Goal: Transaction & Acquisition: Book appointment/travel/reservation

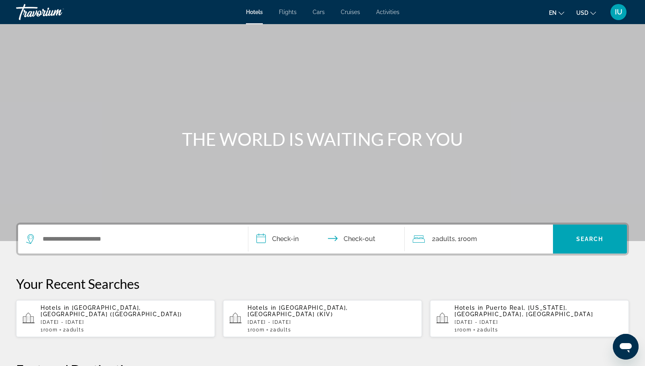
scroll to position [2, 0]
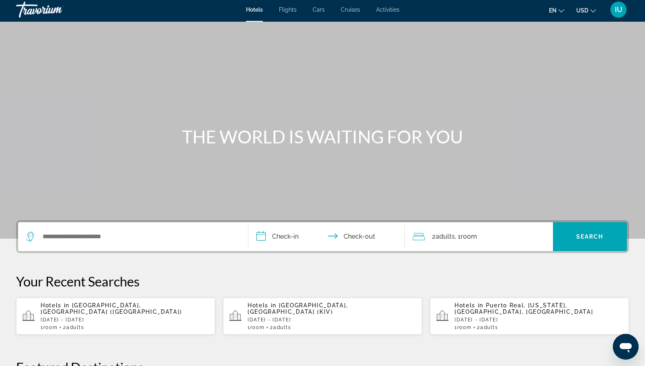
click at [126, 302] on app-hotels-recent-search "Hotels in [GEOGRAPHIC_DATA], [GEOGRAPHIC_DATA] ([GEOGRAPHIC_DATA]) [DATE] - [DA…" at bounding box center [115, 316] width 199 height 37
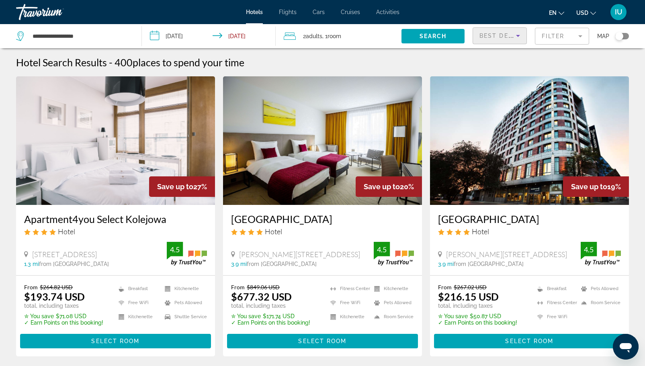
click at [511, 33] on span "Best Deals" at bounding box center [500, 36] width 42 height 6
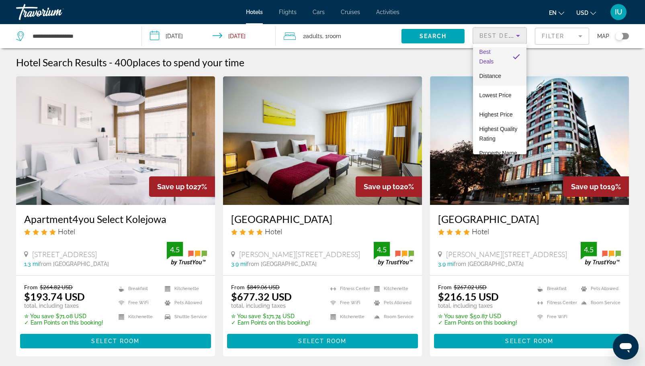
click at [489, 75] on span "Distance" at bounding box center [490, 76] width 22 height 6
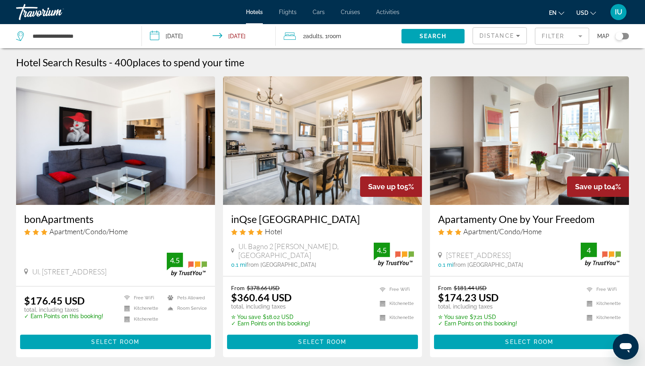
click at [574, 37] on mat-form-field "Filter" at bounding box center [562, 36] width 54 height 17
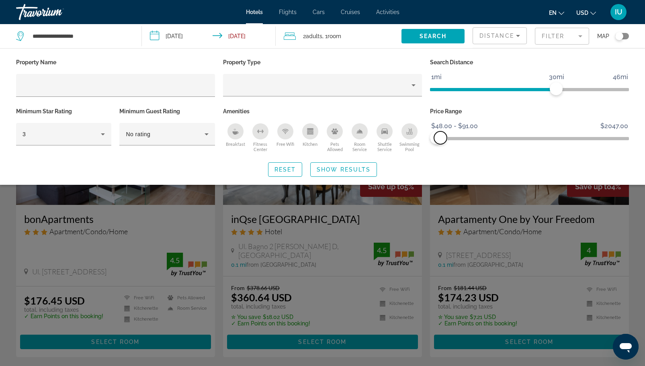
drag, startPoint x: 625, startPoint y: 137, endPoint x: 440, endPoint y: 143, distance: 184.9
click at [440, 143] on span "ngx-slider-max" at bounding box center [440, 137] width 13 height 13
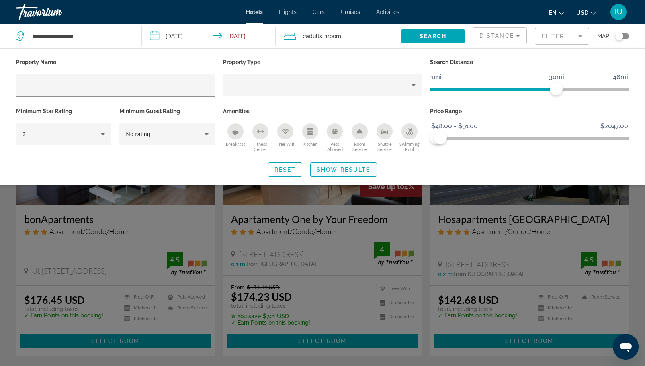
click at [315, 172] on span "Search widget" at bounding box center [343, 169] width 66 height 19
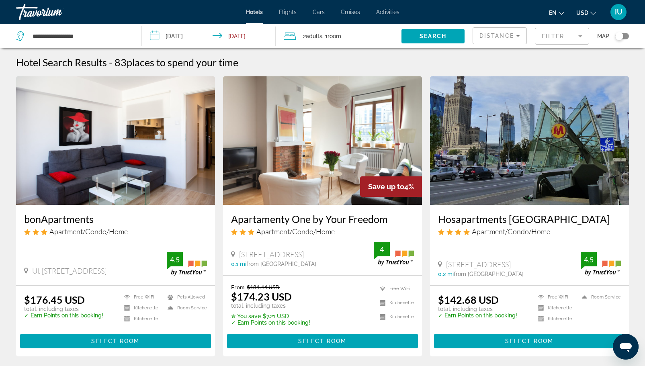
click at [309, 36] on span "Adults" at bounding box center [314, 36] width 16 height 6
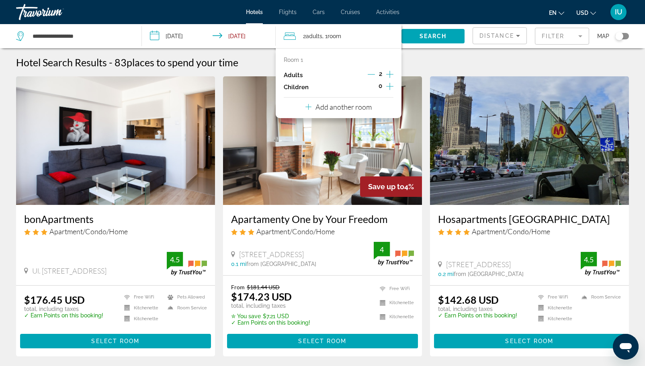
click at [392, 74] on icon "Increment adults" at bounding box center [389, 74] width 7 height 7
click at [430, 36] on span "Search" at bounding box center [432, 36] width 27 height 6
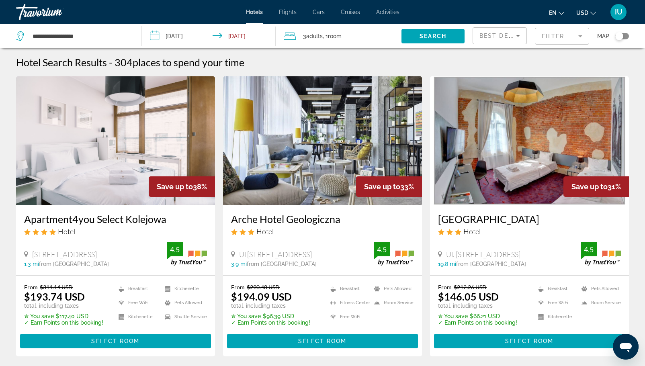
click at [500, 37] on span "Best Deals" at bounding box center [500, 36] width 42 height 6
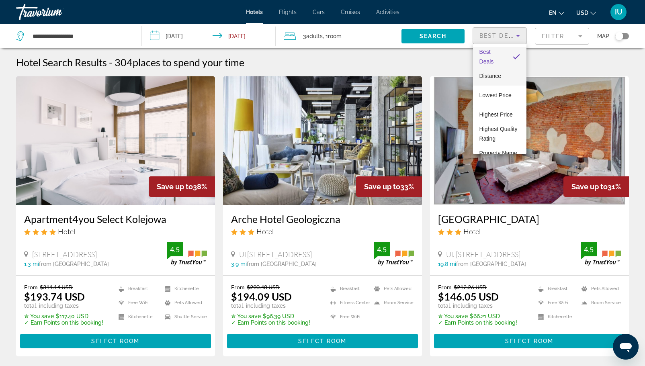
click at [494, 76] on span "Distance" at bounding box center [490, 76] width 22 height 6
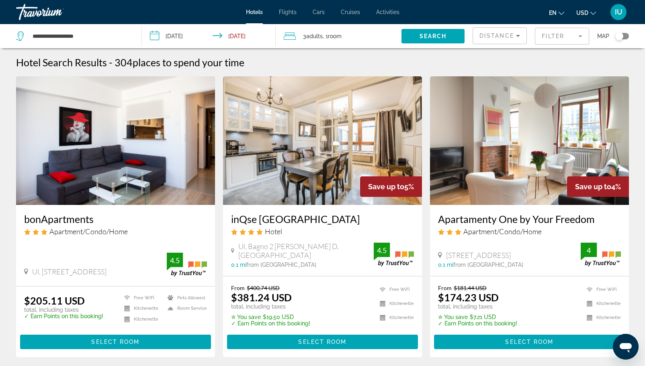
click at [562, 37] on mat-form-field "Filter" at bounding box center [562, 36] width 54 height 17
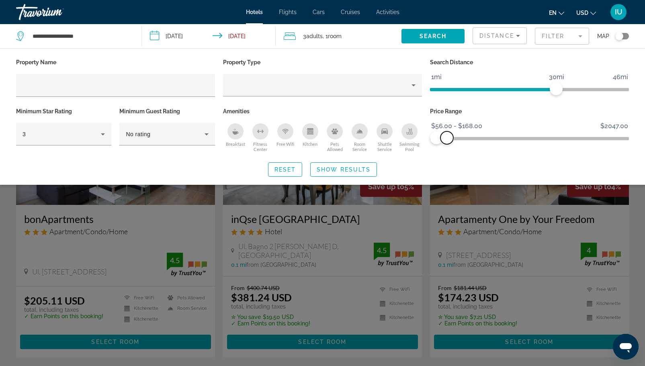
drag, startPoint x: 623, startPoint y: 137, endPoint x: 447, endPoint y: 143, distance: 176.1
click at [447, 143] on span "ngx-slider-max" at bounding box center [446, 137] width 13 height 13
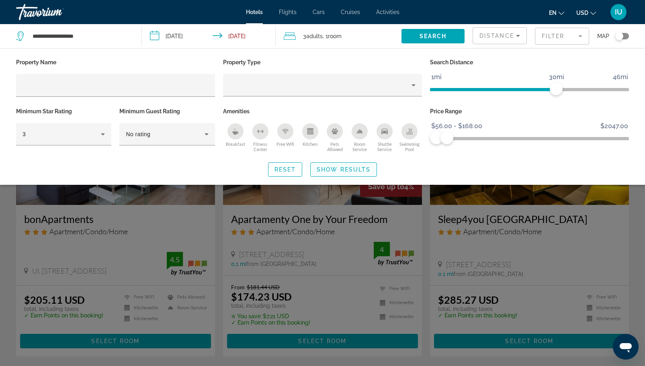
click at [354, 168] on span "Show Results" at bounding box center [344, 169] width 54 height 6
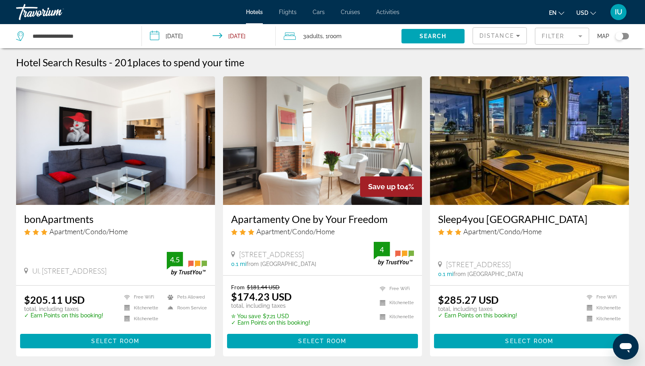
click at [561, 38] on mat-form-field "Filter" at bounding box center [562, 36] width 54 height 17
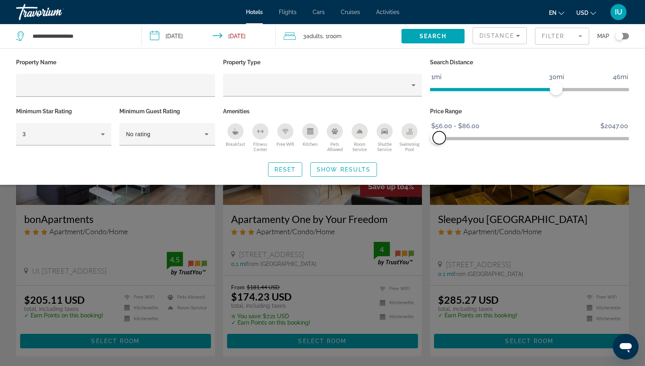
drag, startPoint x: 447, startPoint y: 137, endPoint x: 439, endPoint y: 140, distance: 8.3
click at [439, 140] on span "ngx-slider-max" at bounding box center [439, 137] width 13 height 13
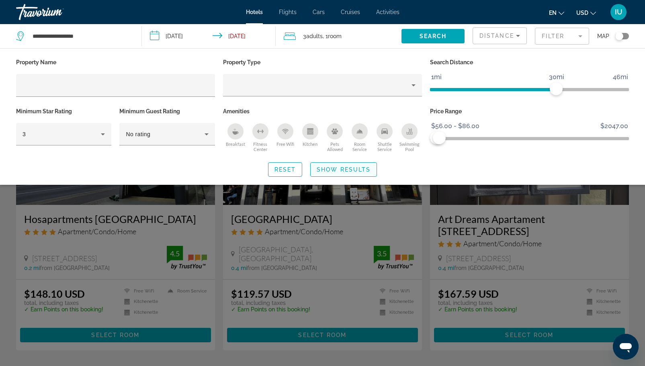
click at [357, 166] on span "Show Results" at bounding box center [344, 169] width 54 height 6
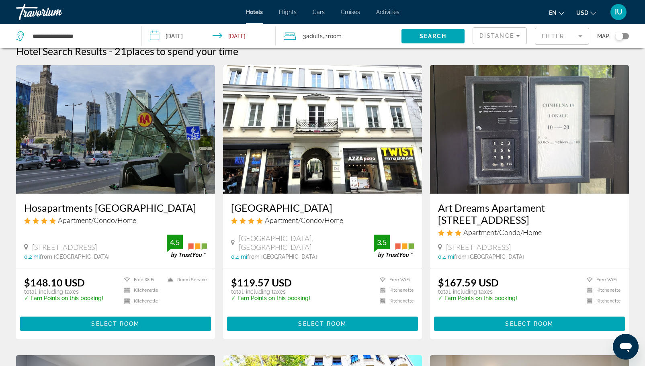
scroll to position [14, 0]
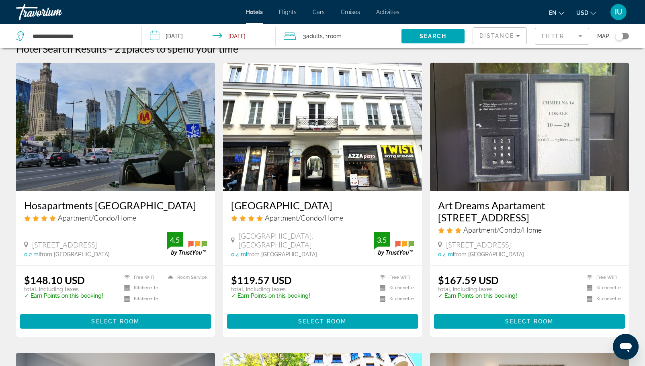
click at [54, 202] on h3 "Hosapartments [GEOGRAPHIC_DATA]" at bounding box center [115, 205] width 183 height 12
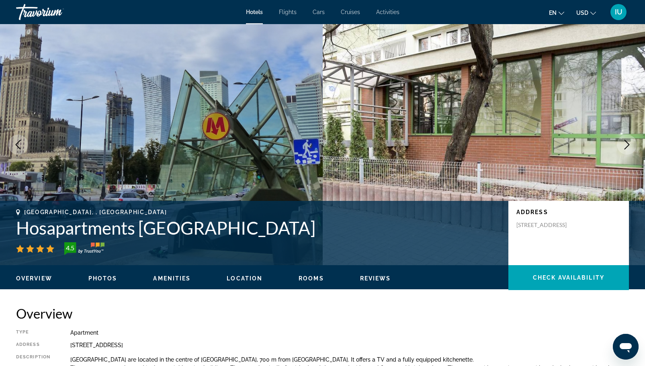
click at [622, 149] on icon "Next image" at bounding box center [627, 145] width 10 height 10
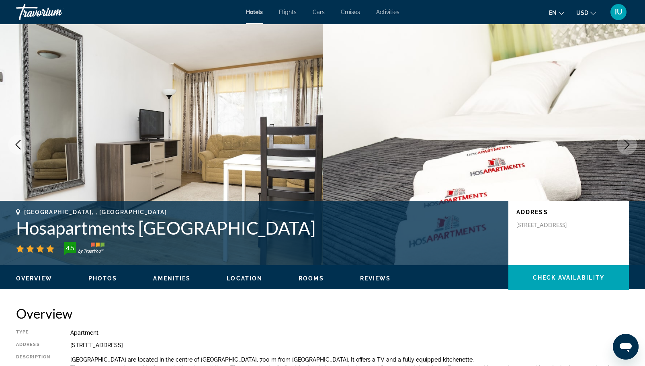
click at [622, 149] on icon "Next image" at bounding box center [627, 145] width 10 height 10
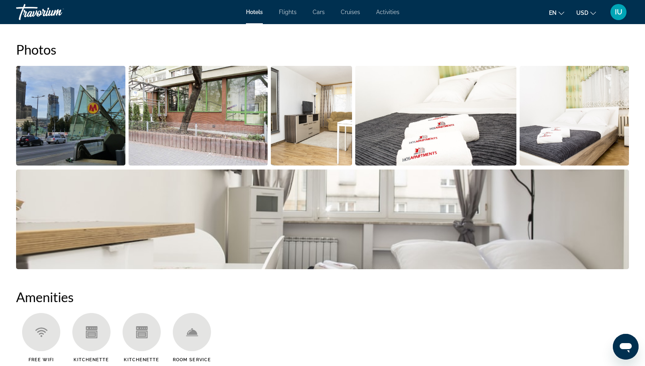
scroll to position [511, 0]
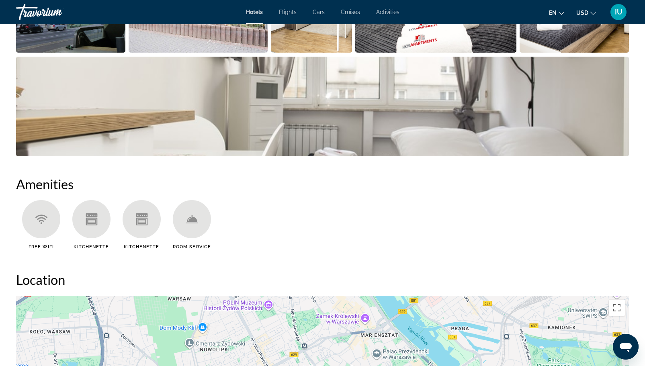
click at [362, 107] on img "Open full-screen image slider" at bounding box center [322, 107] width 613 height 100
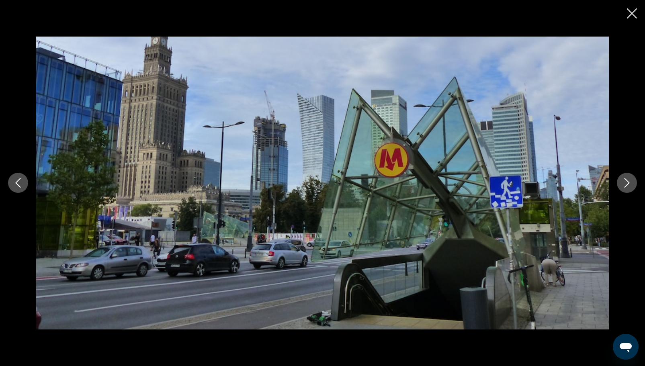
click at [621, 180] on button "Next image" at bounding box center [627, 183] width 20 height 20
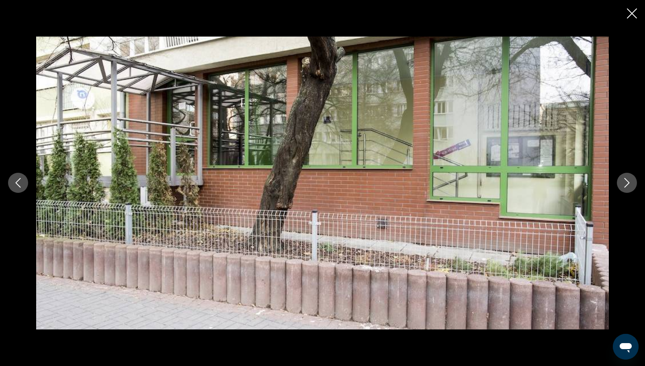
click at [622, 182] on icon "Next image" at bounding box center [627, 183] width 10 height 10
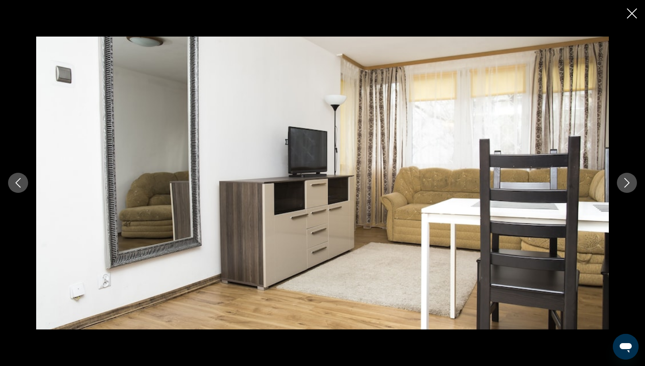
click at [622, 182] on icon "Next image" at bounding box center [627, 183] width 10 height 10
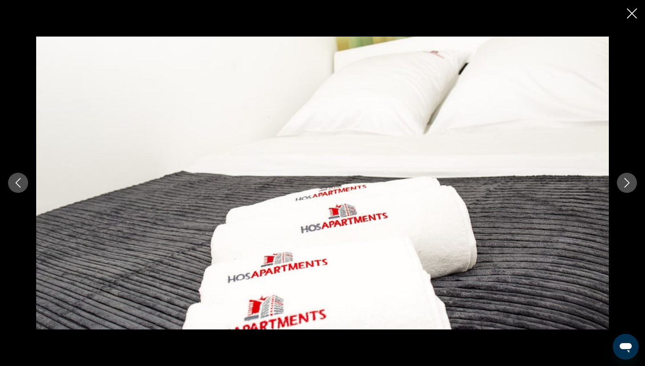
click at [622, 182] on icon "Next image" at bounding box center [627, 183] width 10 height 10
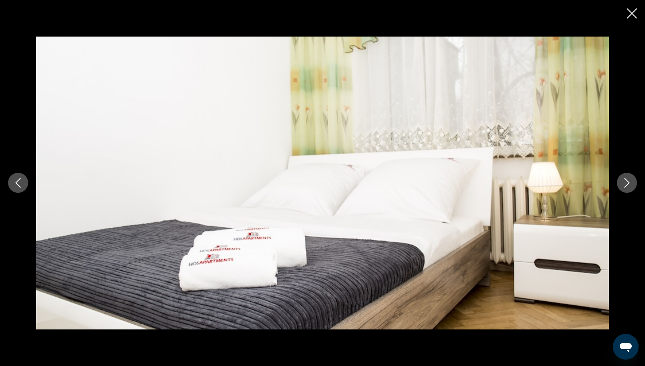
click at [622, 182] on icon "Next image" at bounding box center [627, 183] width 10 height 10
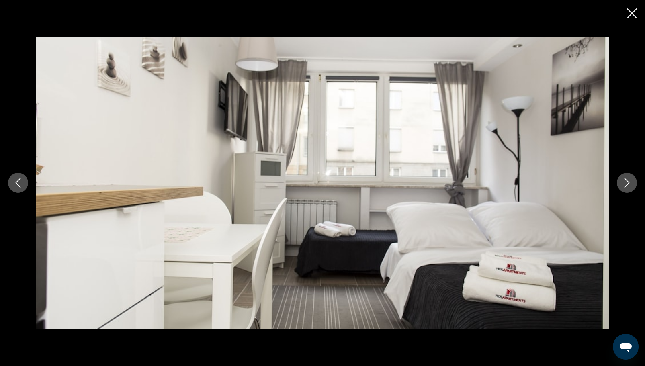
click at [622, 182] on icon "Next image" at bounding box center [627, 183] width 10 height 10
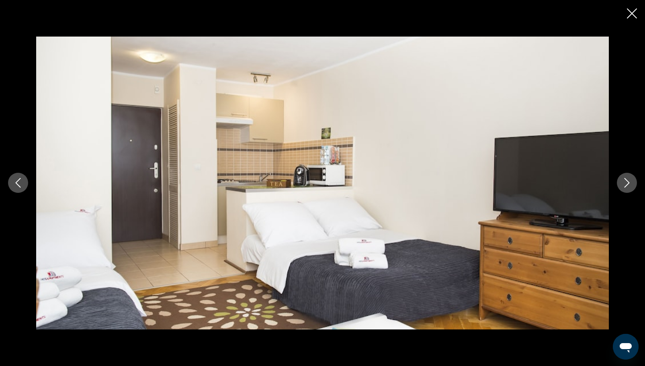
click at [622, 182] on icon "Next image" at bounding box center [627, 183] width 10 height 10
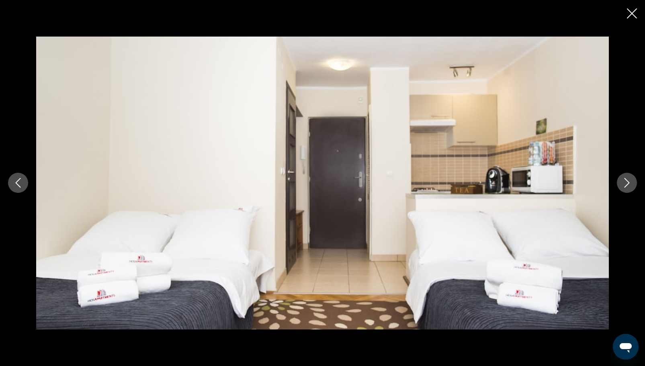
click at [630, 12] on icon "Close slideshow" at bounding box center [632, 13] width 10 height 10
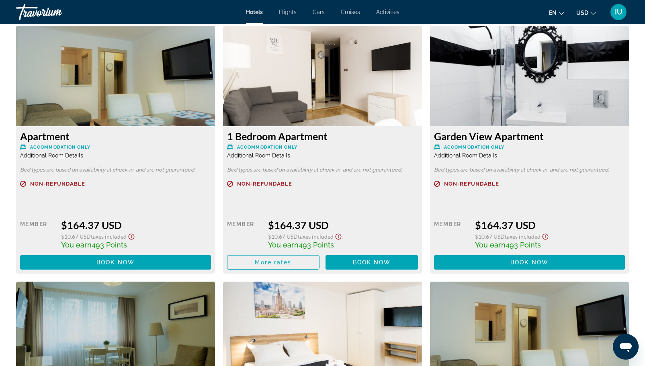
scroll to position [1622, 0]
click at [120, 261] on span "Book now" at bounding box center [115, 262] width 38 height 6
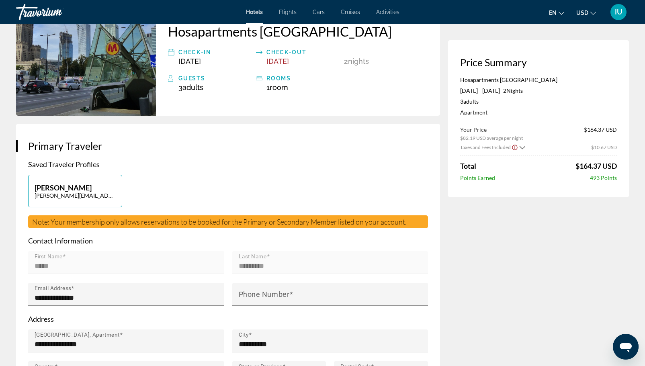
scroll to position [65, 0]
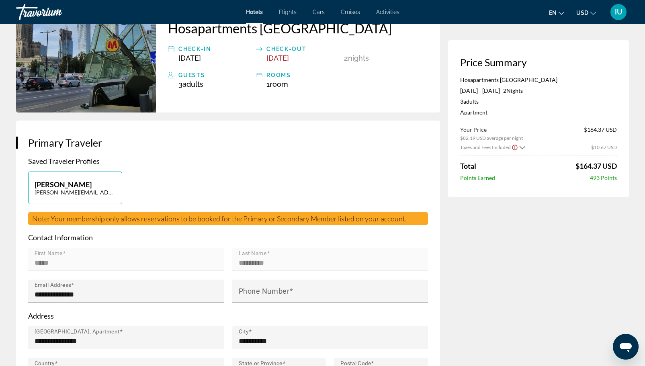
click at [521, 148] on icon "Show Taxes and Fees breakdown" at bounding box center [522, 147] width 6 height 7
click at [521, 148] on icon "Show Taxes and Fees breakdown" at bounding box center [522, 146] width 6 height 7
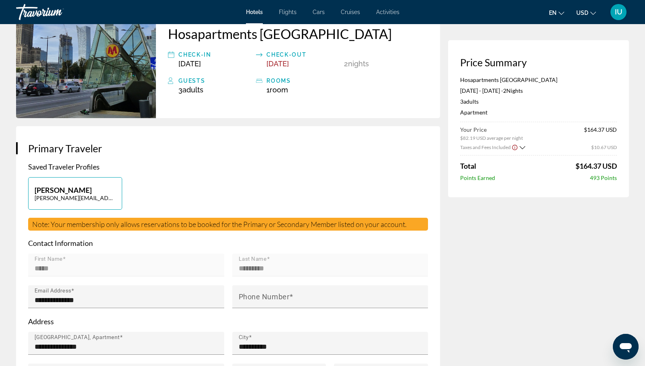
scroll to position [0, 0]
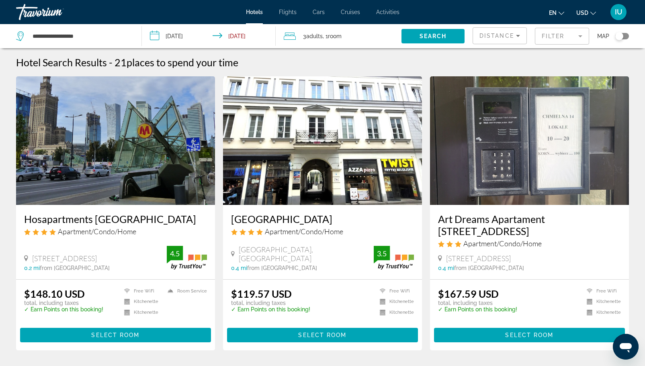
click at [42, 15] on div "Travorium" at bounding box center [56, 12] width 80 height 21
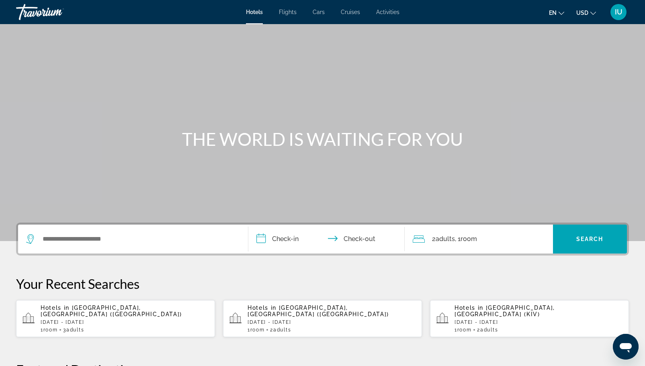
click at [127, 232] on div "Search widget" at bounding box center [133, 239] width 214 height 29
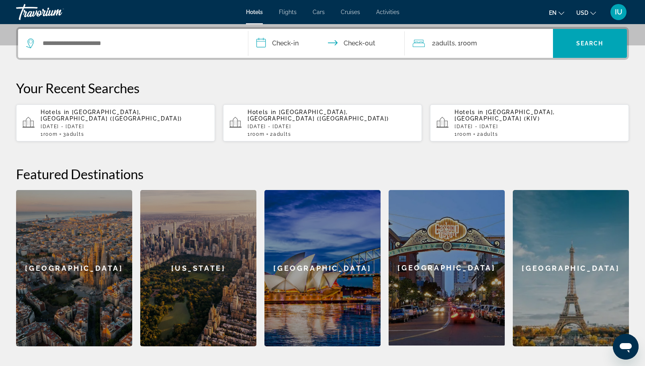
scroll to position [196, 0]
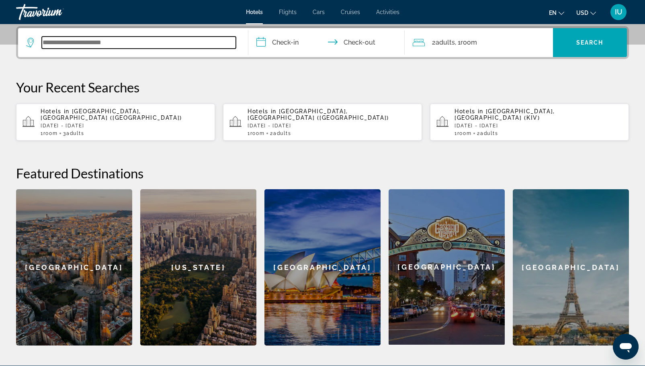
click at [71, 44] on input "Search widget" at bounding box center [139, 43] width 194 height 12
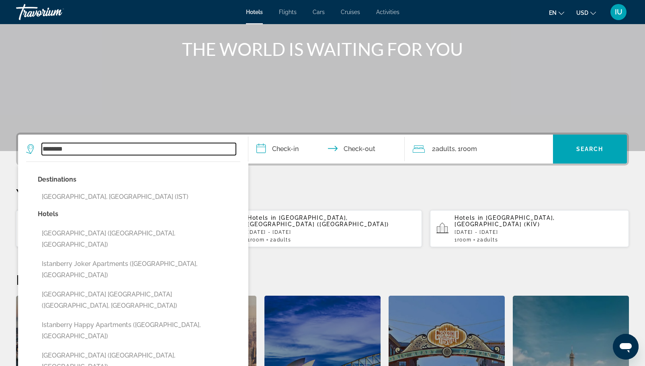
scroll to position [90, 0]
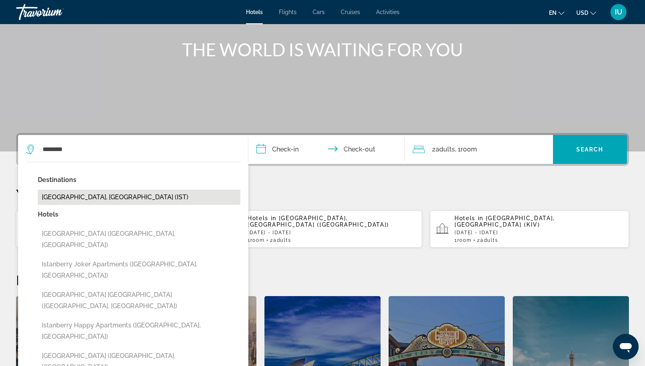
click at [89, 202] on button "[GEOGRAPHIC_DATA], [GEOGRAPHIC_DATA] (IST)" at bounding box center [139, 197] width 202 height 15
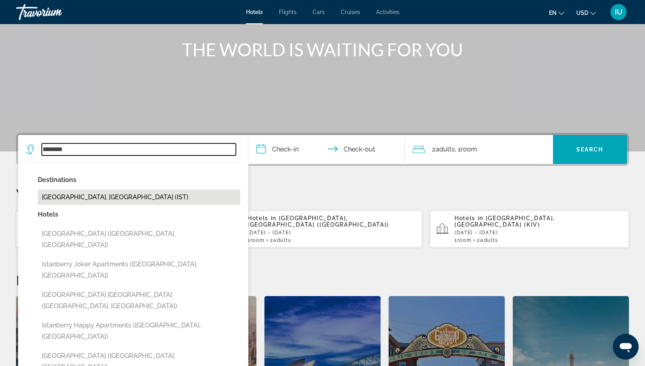
type input "**********"
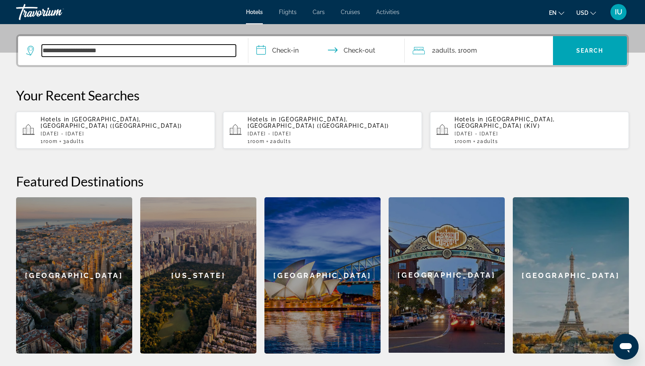
scroll to position [196, 0]
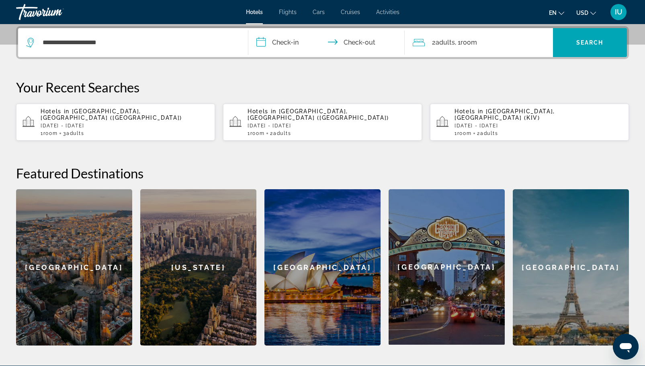
click at [269, 39] on input "**********" at bounding box center [327, 43] width 159 height 31
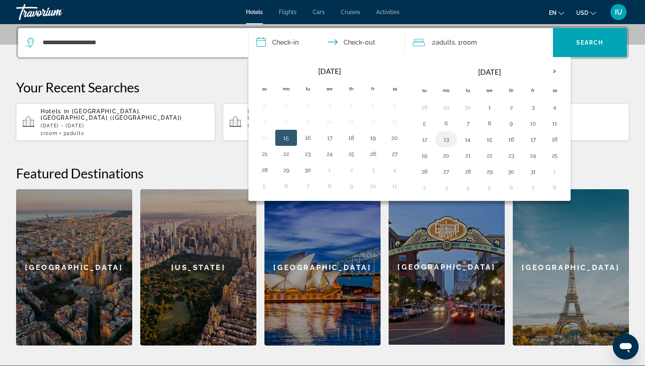
click at [445, 142] on button "13" at bounding box center [445, 139] width 13 height 11
click at [468, 143] on button "14" at bounding box center [467, 139] width 13 height 11
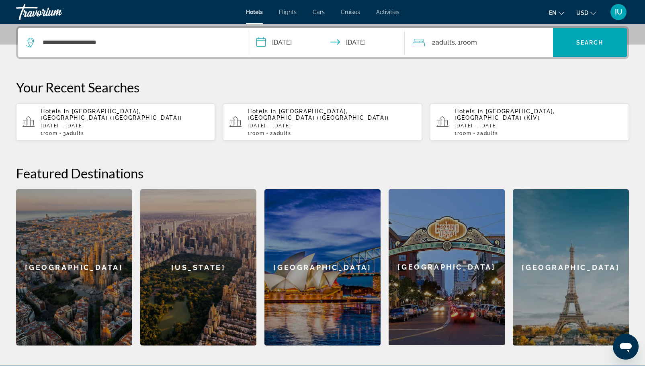
click at [422, 39] on icon "Travelers: 2 adults, 0 children" at bounding box center [419, 43] width 12 height 10
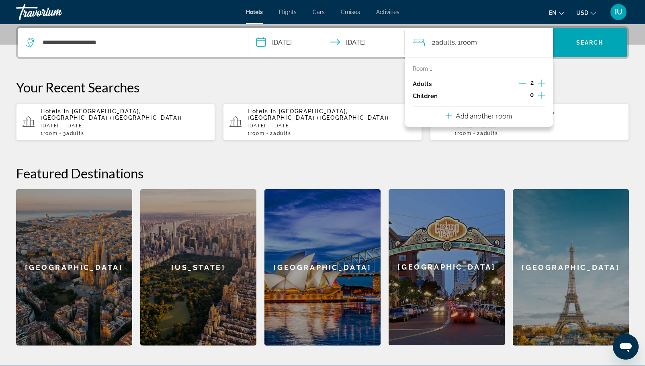
click at [351, 43] on input "**********" at bounding box center [327, 43] width 159 height 31
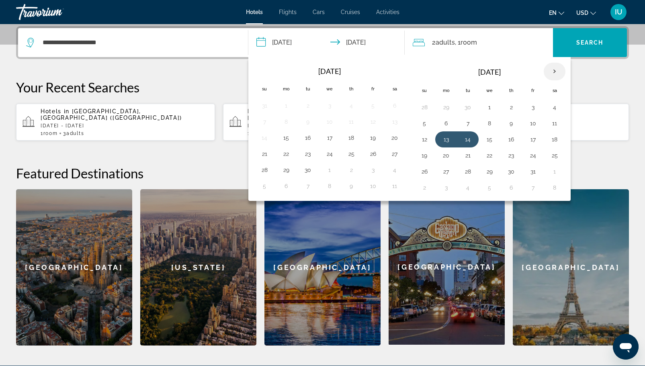
click at [551, 70] on th "Next month" at bounding box center [554, 72] width 22 height 18
click at [511, 137] on button "13" at bounding box center [510, 139] width 13 height 11
click at [530, 138] on button "14" at bounding box center [532, 139] width 13 height 11
type input "**********"
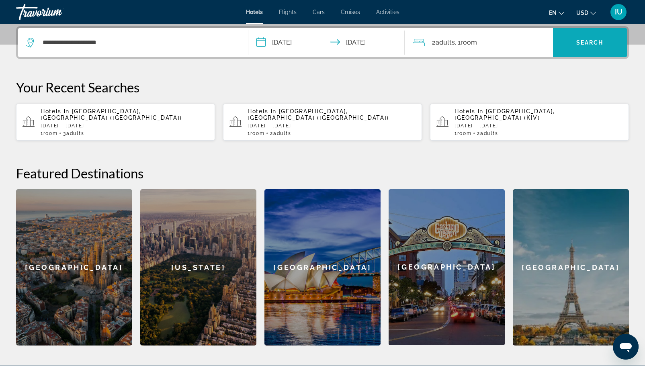
click at [580, 41] on span "Search" at bounding box center [589, 42] width 27 height 6
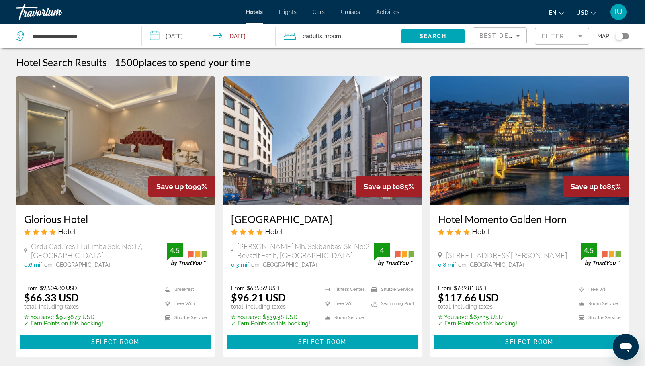
click at [513, 38] on icon "Sort by" at bounding box center [518, 36] width 10 height 10
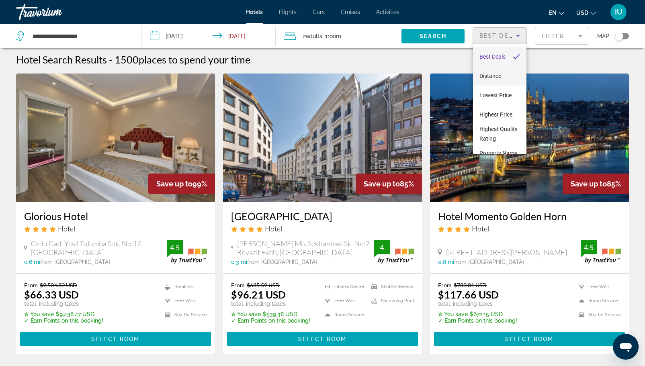
scroll to position [2, 0]
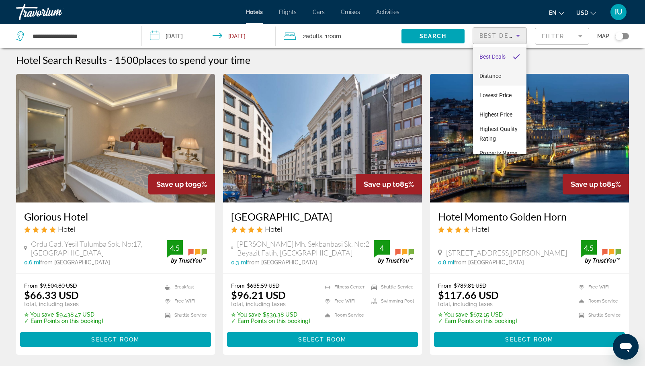
click at [490, 77] on span "Distance" at bounding box center [490, 76] width 22 height 6
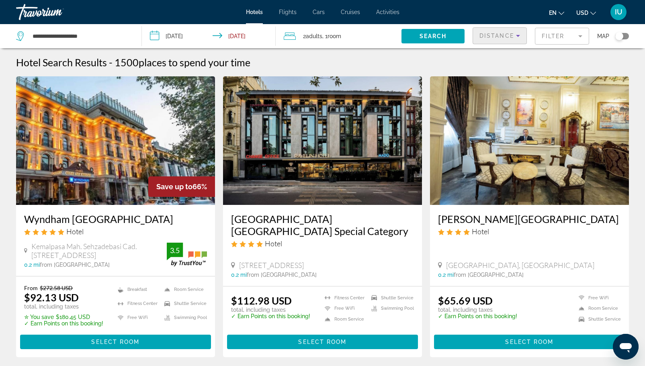
click at [626, 36] on div "Toggle map" at bounding box center [622, 36] width 14 height 6
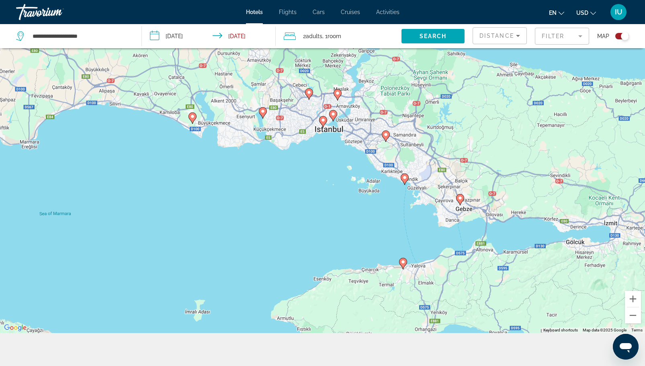
scroll to position [83, 0]
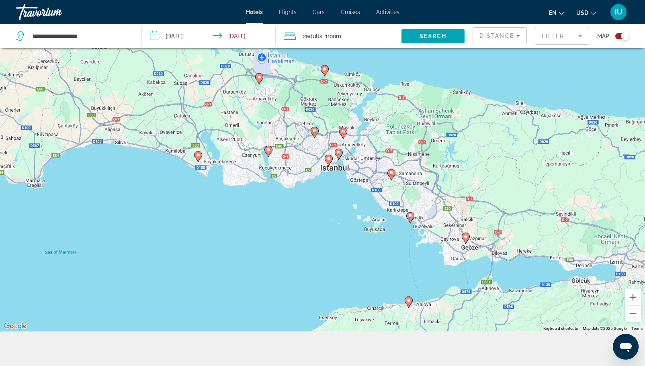
drag, startPoint x: 328, startPoint y: 162, endPoint x: 334, endPoint y: 208, distance: 46.2
click at [334, 208] on div "To activate drag with keyboard, press Alt + Enter. Once in keyboard drag state,…" at bounding box center [322, 148] width 645 height 366
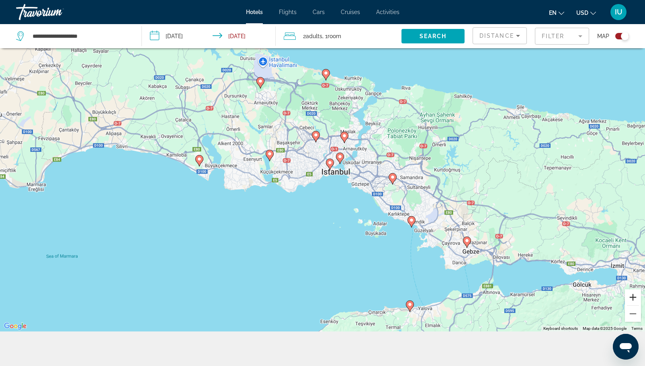
click at [632, 295] on button "Zoom in" at bounding box center [633, 297] width 16 height 16
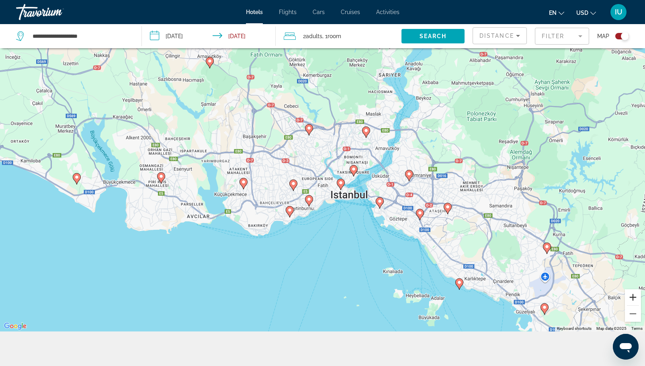
click at [632, 295] on button "Zoom in" at bounding box center [633, 297] width 16 height 16
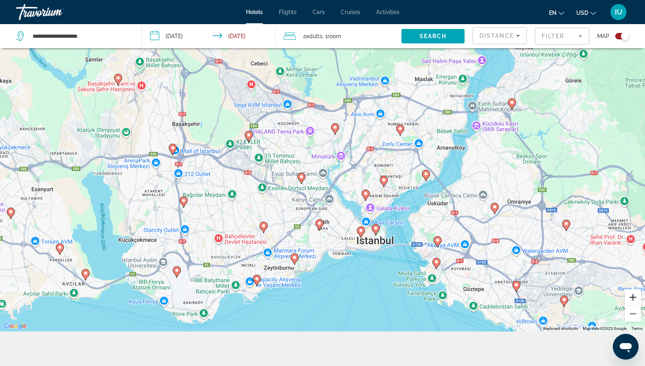
click at [633, 296] on button "Zoom in" at bounding box center [633, 297] width 16 height 16
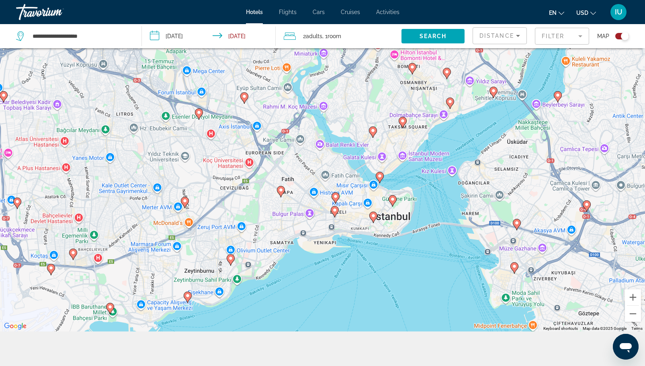
drag, startPoint x: 494, startPoint y: 305, endPoint x: 458, endPoint y: 188, distance: 122.7
click at [458, 188] on div "To activate drag with keyboard, press Alt + Enter. Once in keyboard drag state,…" at bounding box center [322, 148] width 645 height 366
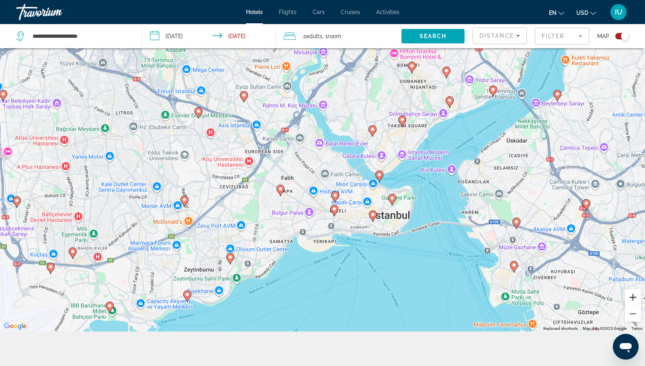
click at [631, 297] on button "Zoom in" at bounding box center [633, 297] width 16 height 16
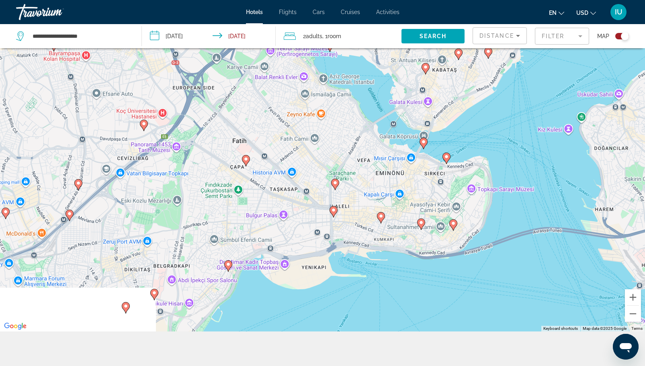
drag, startPoint x: 520, startPoint y: 288, endPoint x: 506, endPoint y: 200, distance: 89.5
click at [506, 200] on div "To activate drag with keyboard, press Alt + Enter. Once in keyboard drag state,…" at bounding box center [322, 148] width 645 height 366
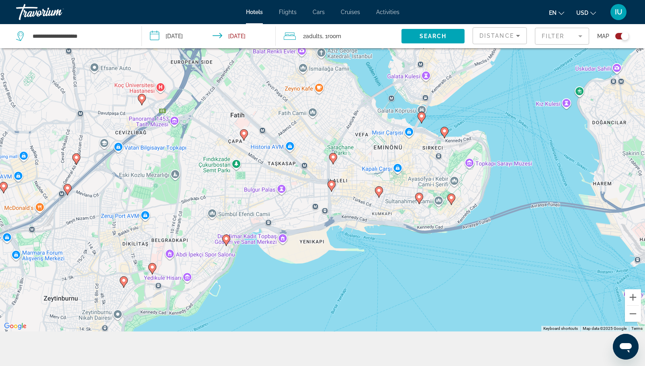
click at [417, 198] on image "Main content" at bounding box center [419, 196] width 5 height 5
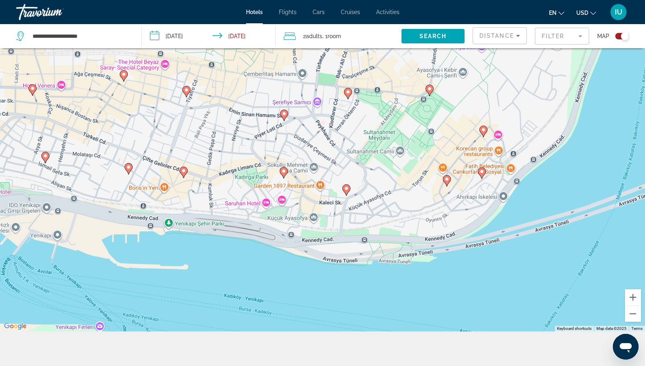
click at [345, 188] on image "Main content" at bounding box center [346, 188] width 5 height 5
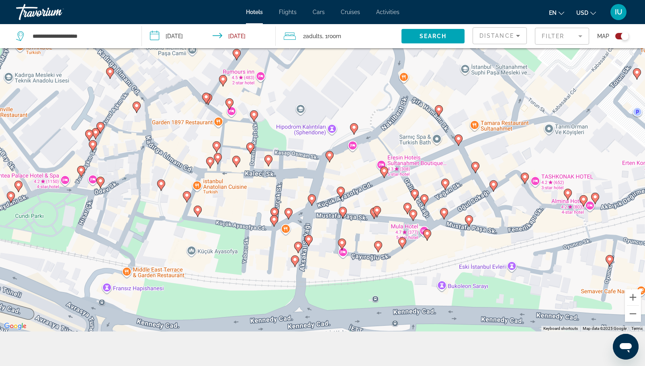
click at [329, 160] on icon "Main content" at bounding box center [328, 156] width 7 height 10
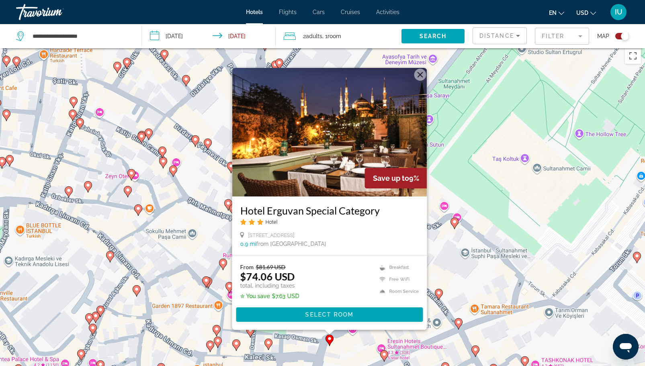
scroll to position [0, 0]
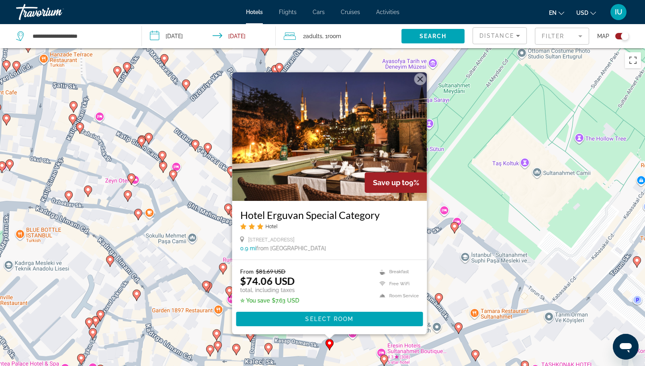
click at [620, 38] on div "Toggle map" at bounding box center [622, 36] width 14 height 6
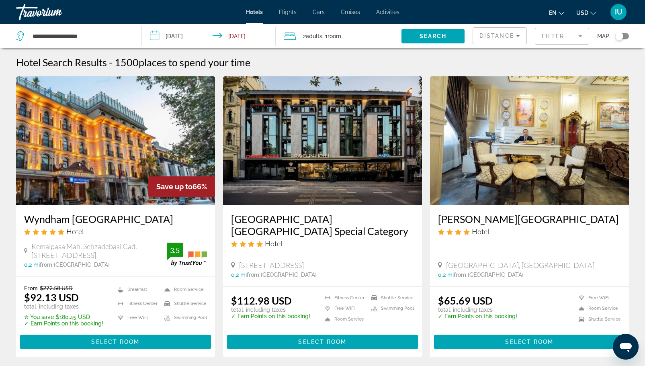
click at [476, 32] on div "Distance" at bounding box center [499, 36] width 53 height 16
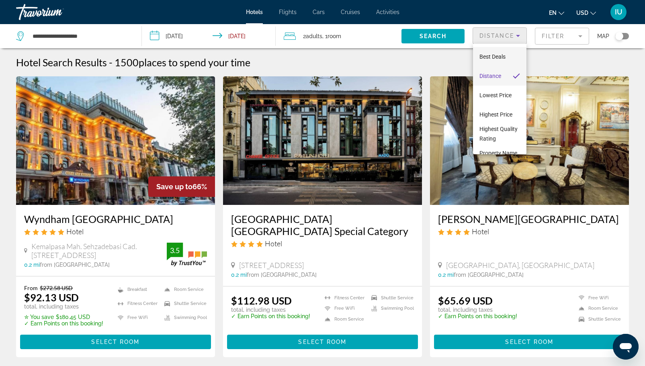
click at [490, 59] on span "Best Deals" at bounding box center [492, 56] width 26 height 6
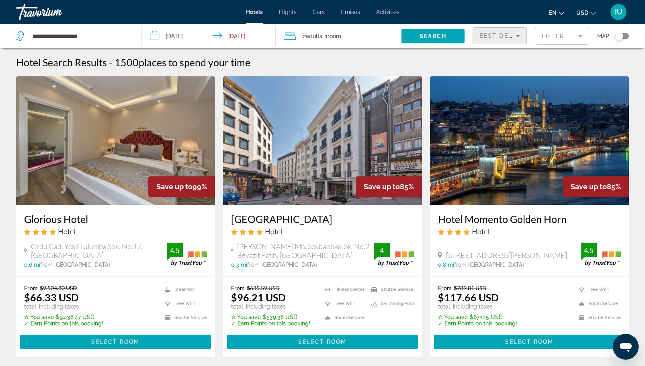
click at [76, 163] on img "Main content" at bounding box center [115, 140] width 199 height 129
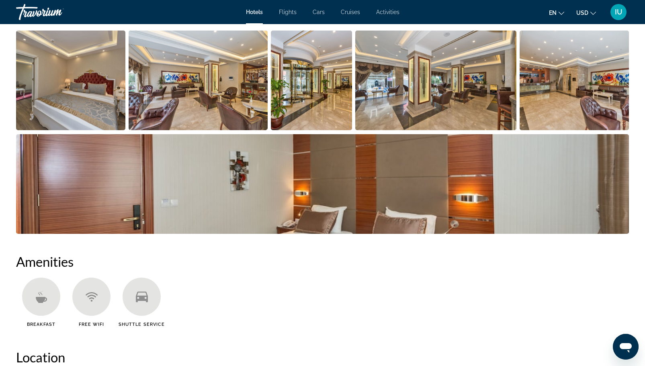
scroll to position [410, 0]
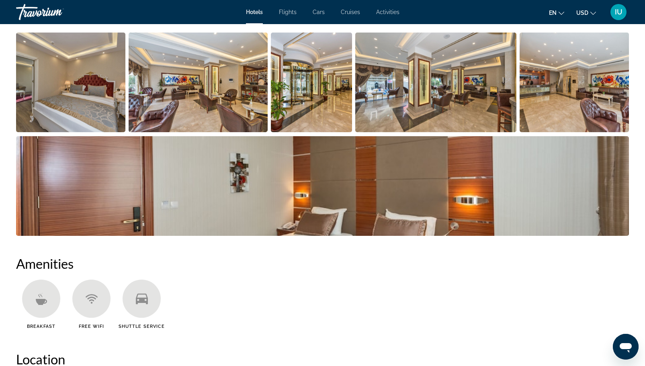
click at [543, 90] on img "Open full-screen image slider" at bounding box center [573, 83] width 109 height 100
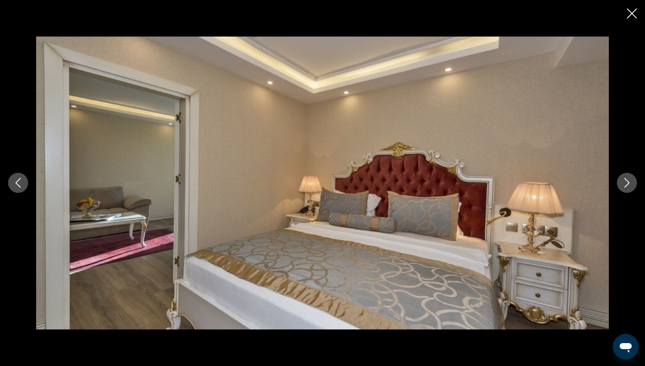
click at [623, 186] on icon "Next image" at bounding box center [627, 183] width 10 height 10
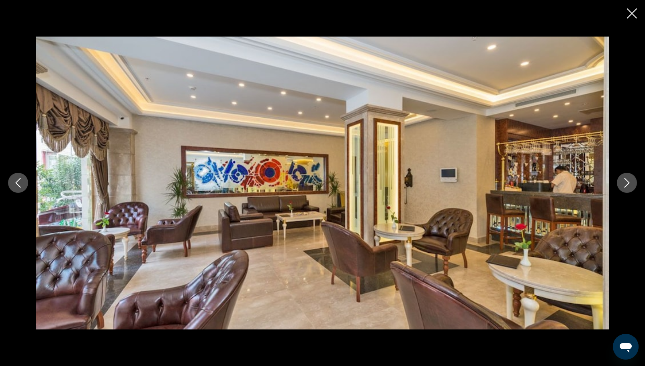
click at [623, 186] on icon "Next image" at bounding box center [627, 183] width 10 height 10
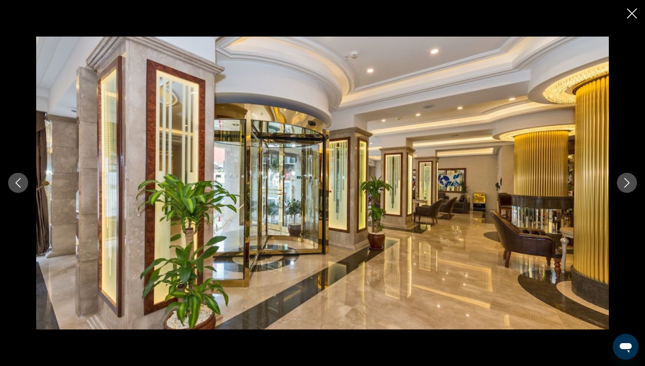
click at [623, 186] on icon "Next image" at bounding box center [627, 183] width 10 height 10
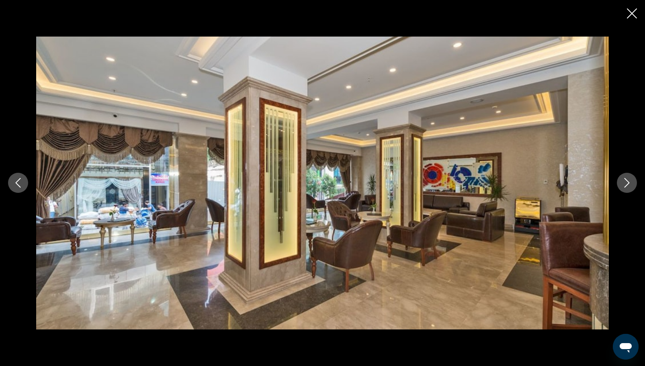
click at [623, 186] on icon "Next image" at bounding box center [627, 183] width 10 height 10
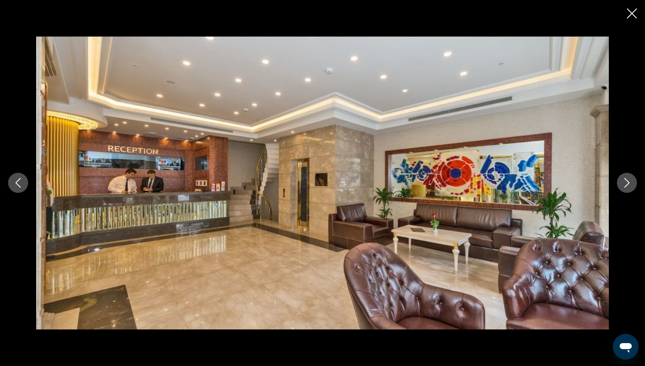
click at [623, 186] on icon "Next image" at bounding box center [627, 183] width 10 height 10
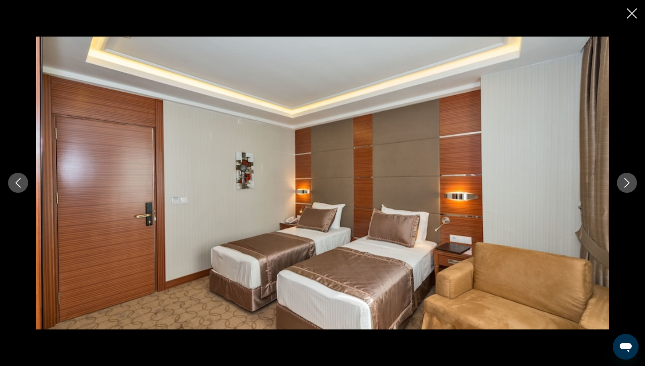
click at [623, 186] on icon "Next image" at bounding box center [627, 183] width 10 height 10
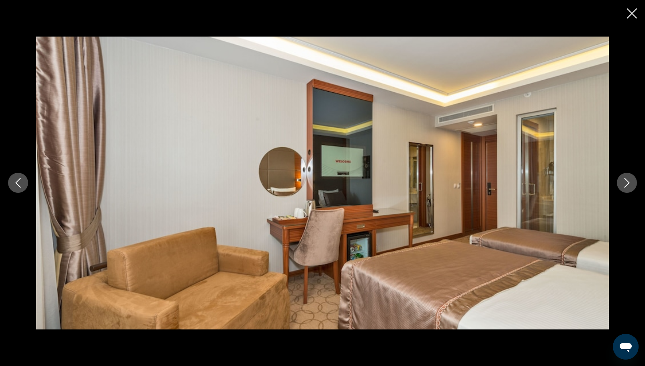
click at [623, 186] on icon "Next image" at bounding box center [627, 183] width 10 height 10
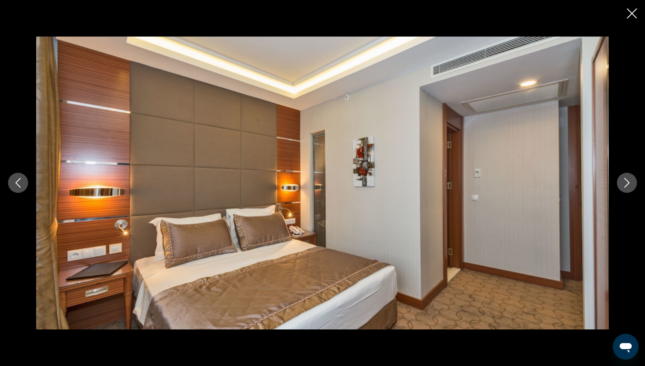
click at [623, 186] on icon "Next image" at bounding box center [627, 183] width 10 height 10
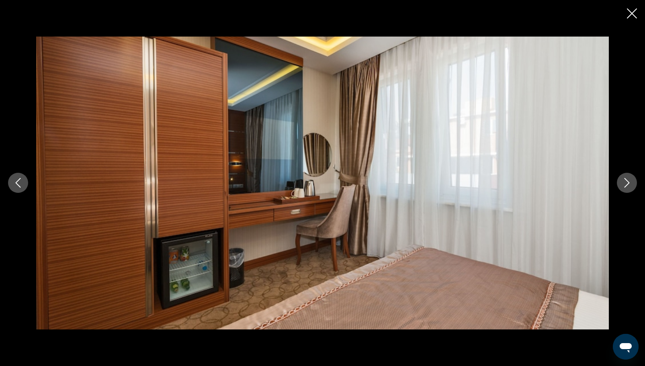
click at [630, 16] on icon "Close slideshow" at bounding box center [632, 13] width 10 height 10
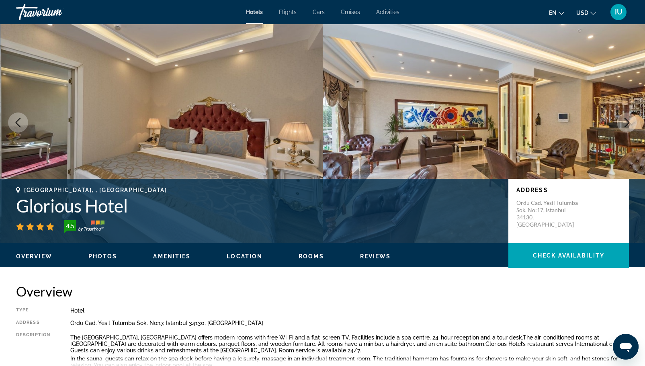
scroll to position [28, 0]
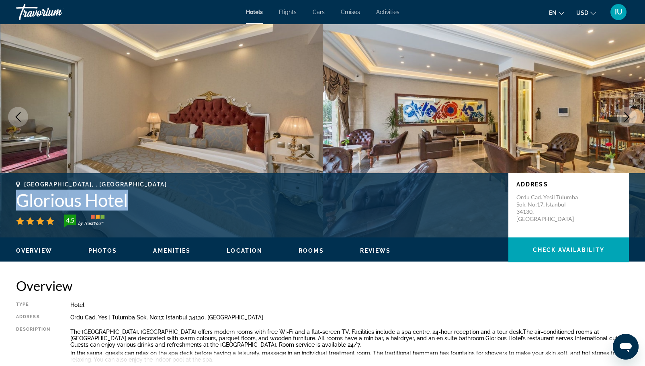
drag, startPoint x: 14, startPoint y: 198, endPoint x: 131, endPoint y: 200, distance: 117.3
click at [131, 200] on div "[GEOGRAPHIC_DATA], , [GEOGRAPHIC_DATA] Glorious Hotel 4.5 Address [GEOGRAPHIC_D…" at bounding box center [322, 205] width 645 height 48
copy h1 "Glorious Hotel"
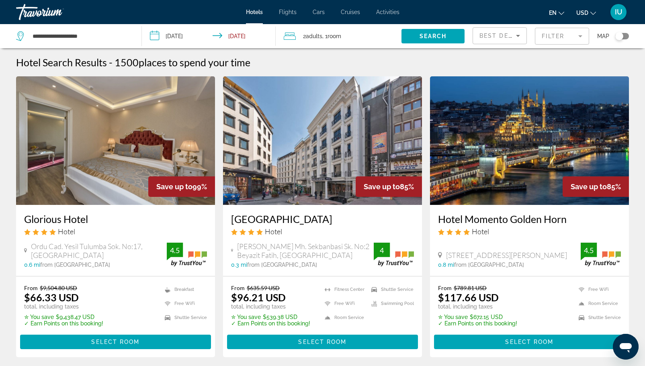
click at [519, 38] on icon "Sort by" at bounding box center [518, 36] width 10 height 10
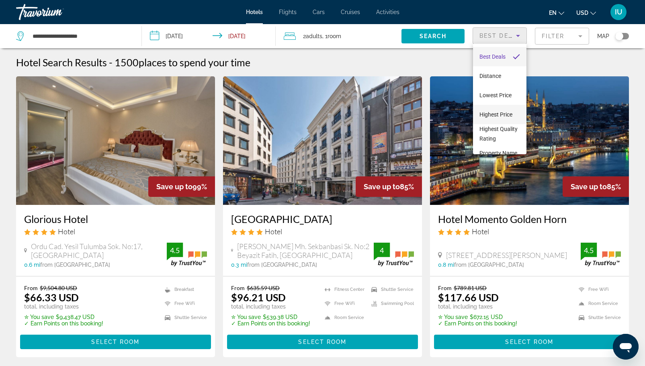
click at [500, 116] on span "Highest Price" at bounding box center [495, 114] width 33 height 6
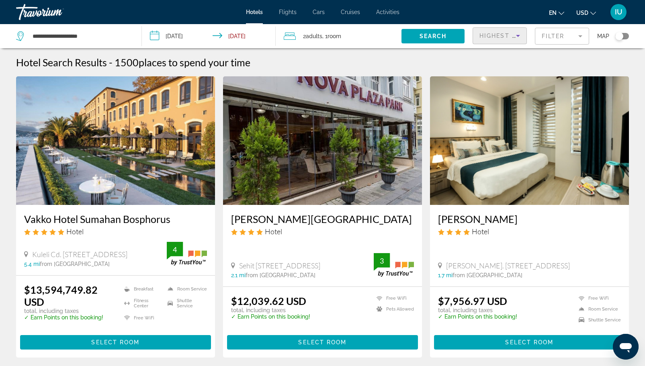
click at [95, 221] on h3 "Vakko Hotel Sumahan Bosphorus" at bounding box center [115, 219] width 183 height 12
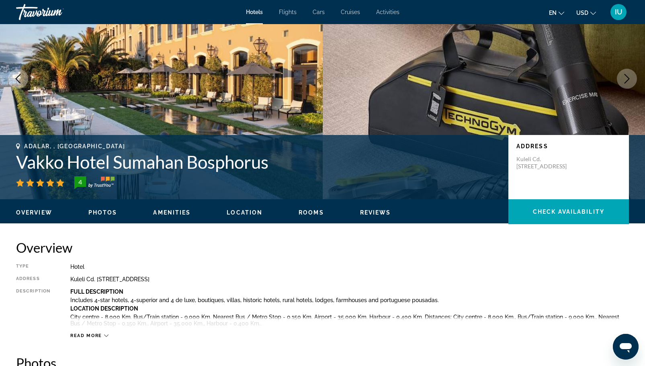
scroll to position [59, 0]
